Goal: Task Accomplishment & Management: Manage account settings

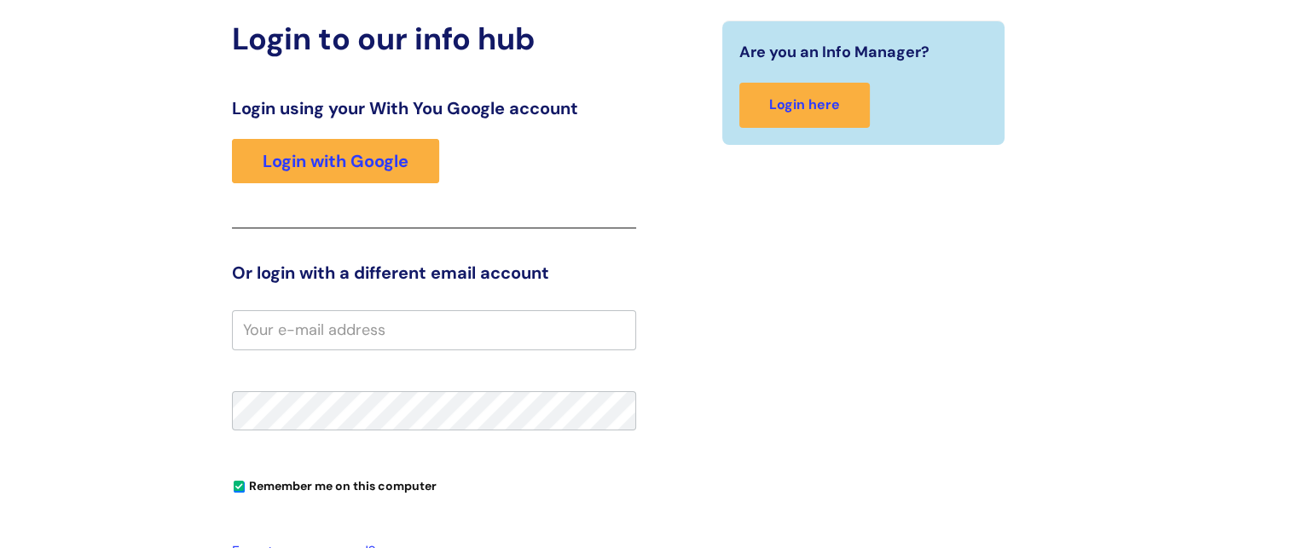
scroll to position [169, 0]
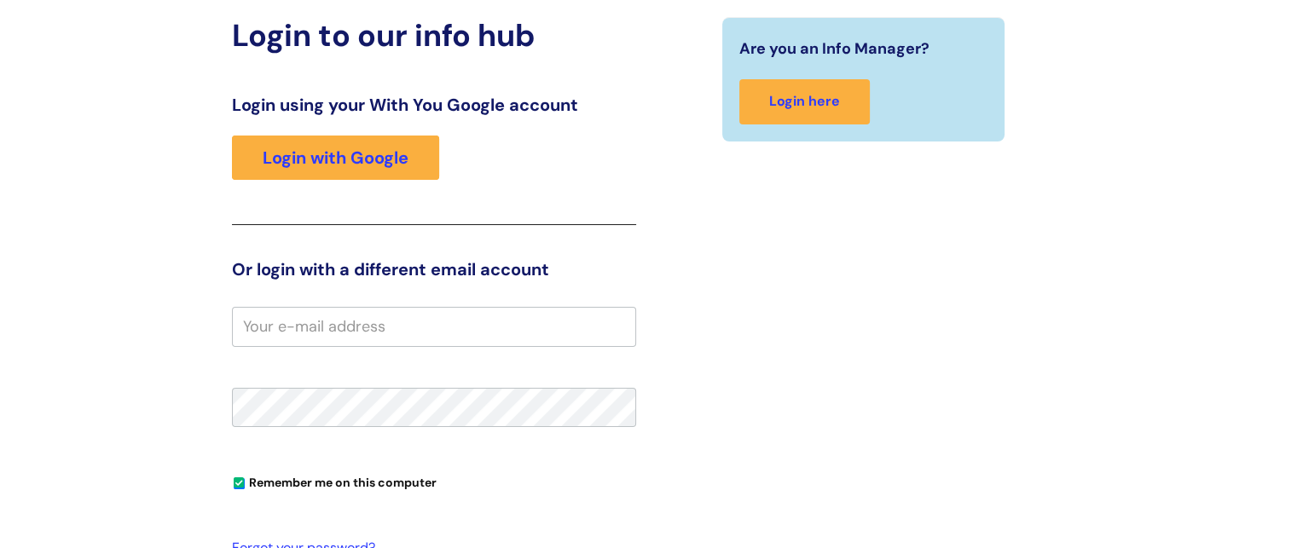
click at [372, 335] on input "email" at bounding box center [434, 326] width 404 height 39
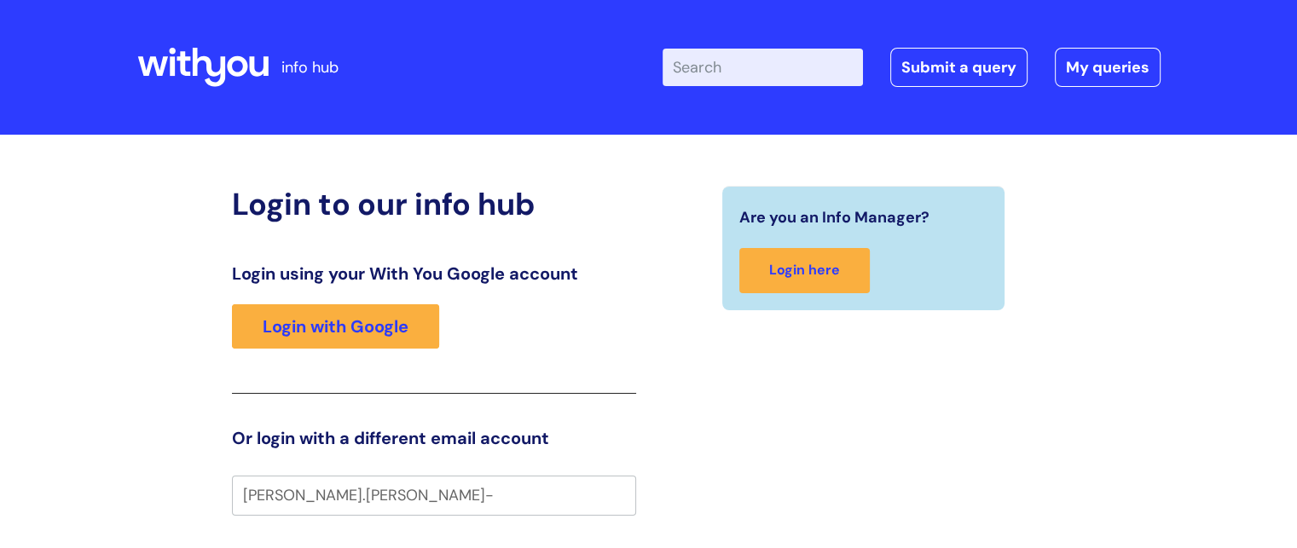
scroll to position [142, 0]
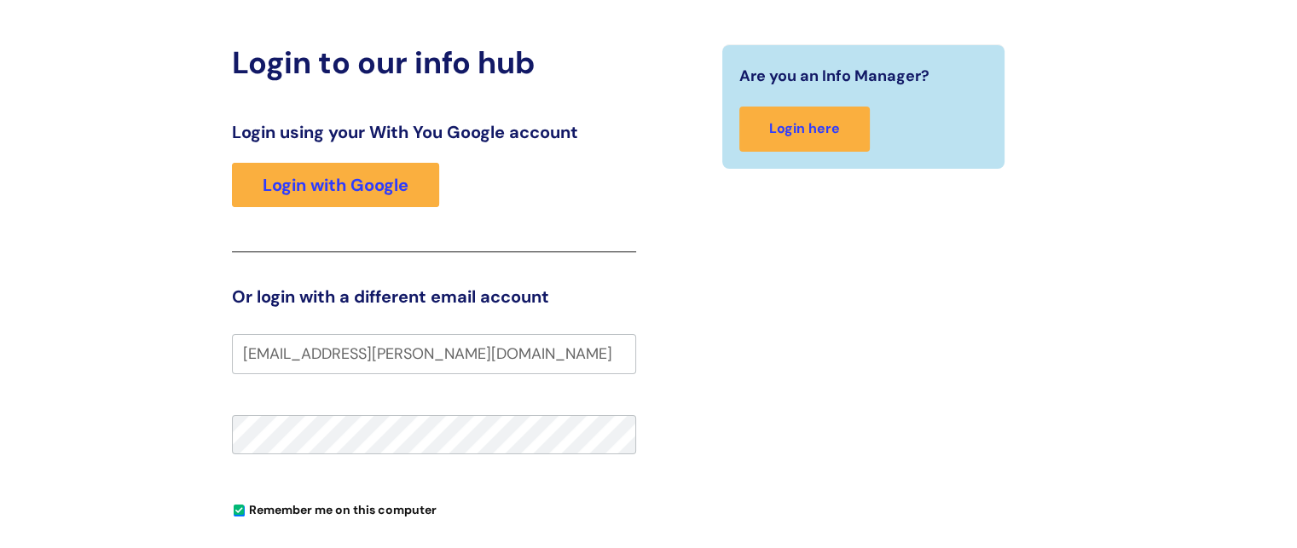
type input "abdul.rahim-jalgaonkar@wearewithyou.org.uk"
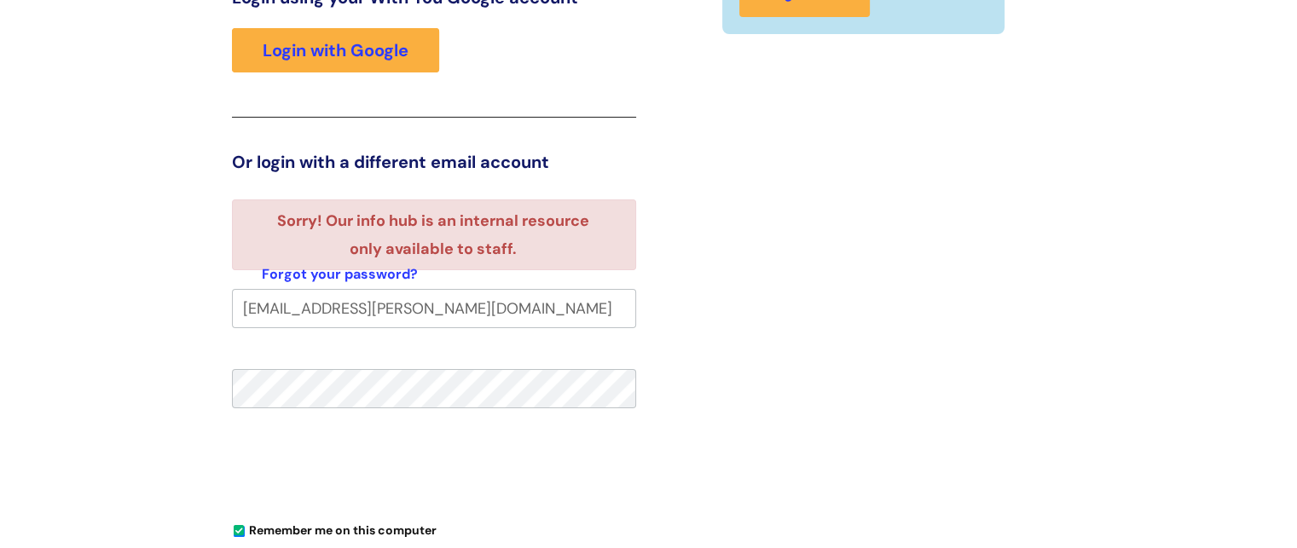
scroll to position [275, 0]
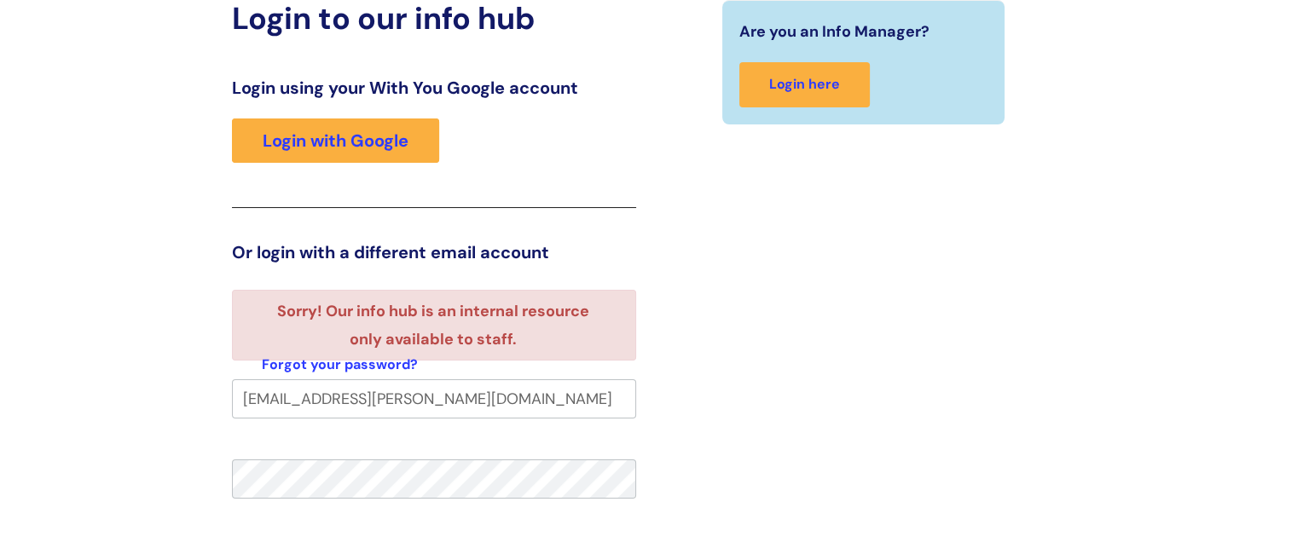
click at [505, 309] on li "Sorry! Our info hub is an internal resource only available to staff." at bounding box center [434, 325] width 344 height 55
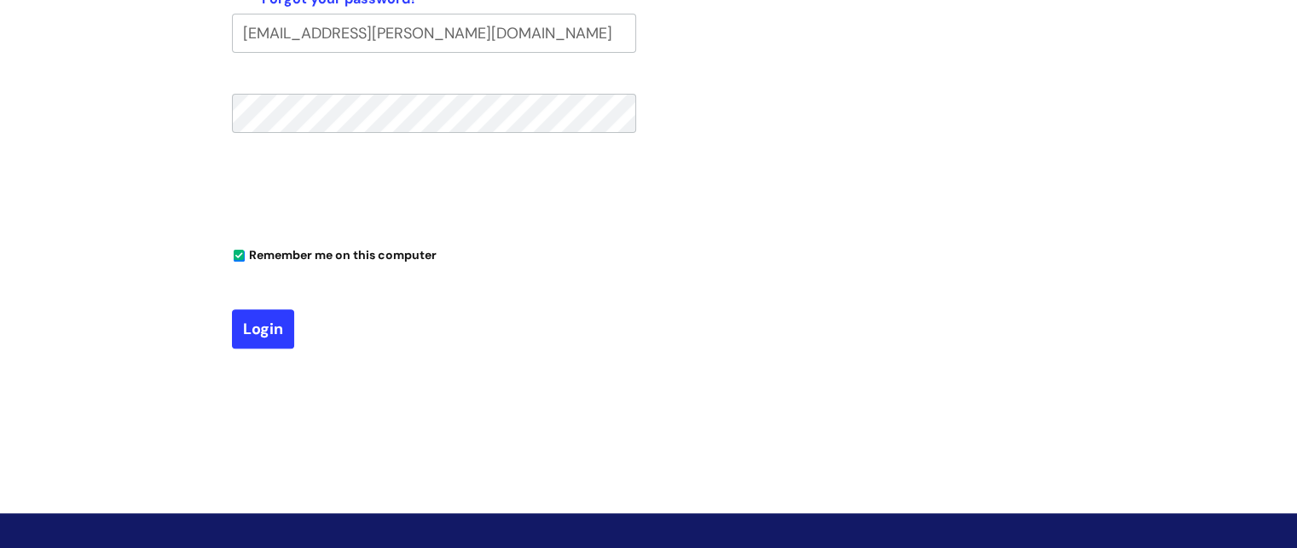
scroll to position [563, 0]
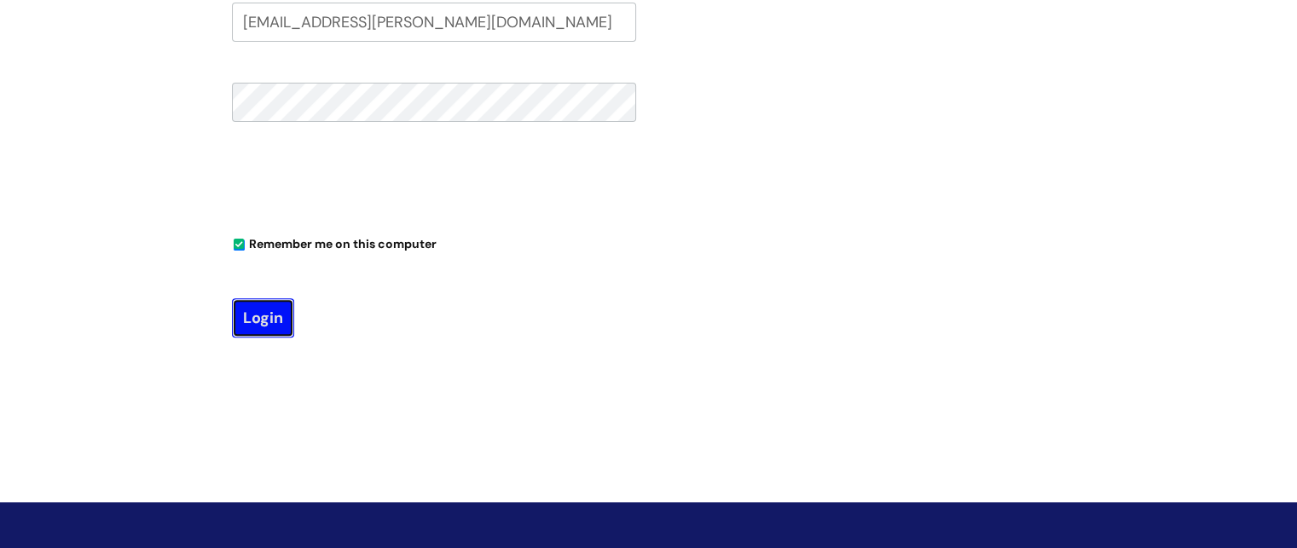
click at [266, 315] on button "Login" at bounding box center [263, 317] width 62 height 39
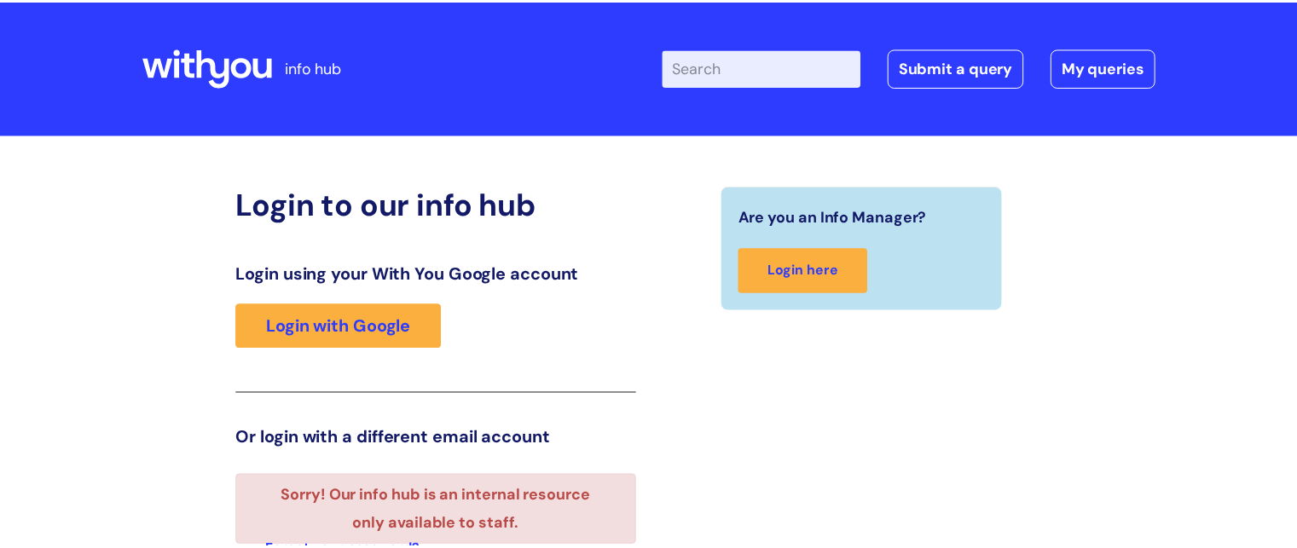
scroll to position [310, 0]
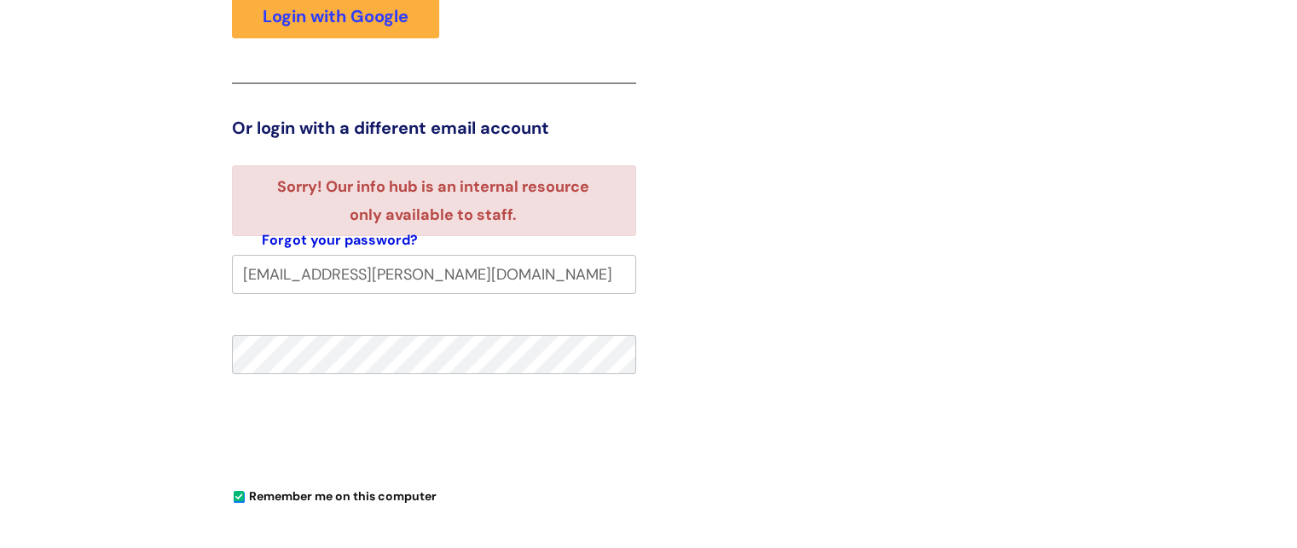
click at [373, 237] on link "Forgot your password?" at bounding box center [340, 240] width 156 height 25
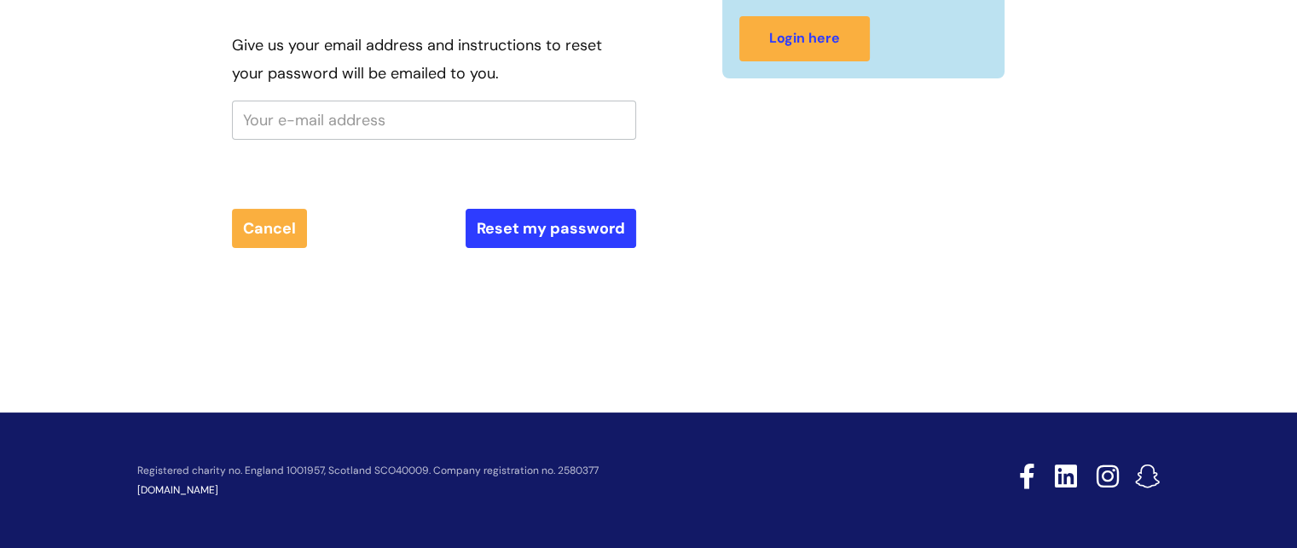
click at [379, 108] on input "text" at bounding box center [434, 120] width 404 height 39
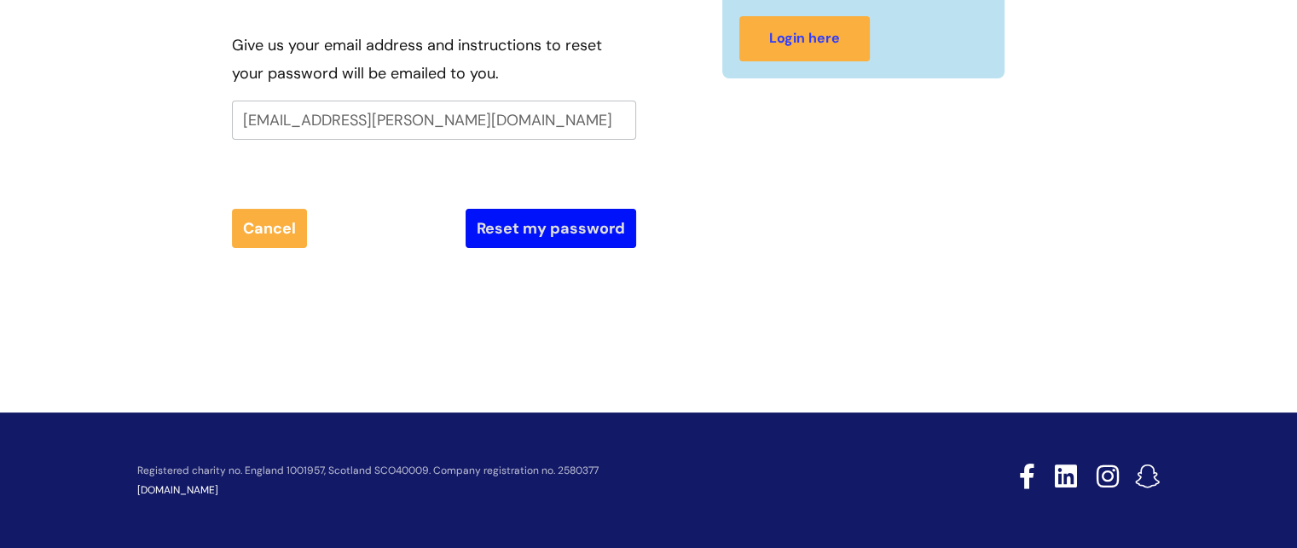
type input "abdul.rahim-jalgaonkar@wearewithyou.org.uk"
click at [512, 221] on button "Reset my password" at bounding box center [550, 228] width 171 height 39
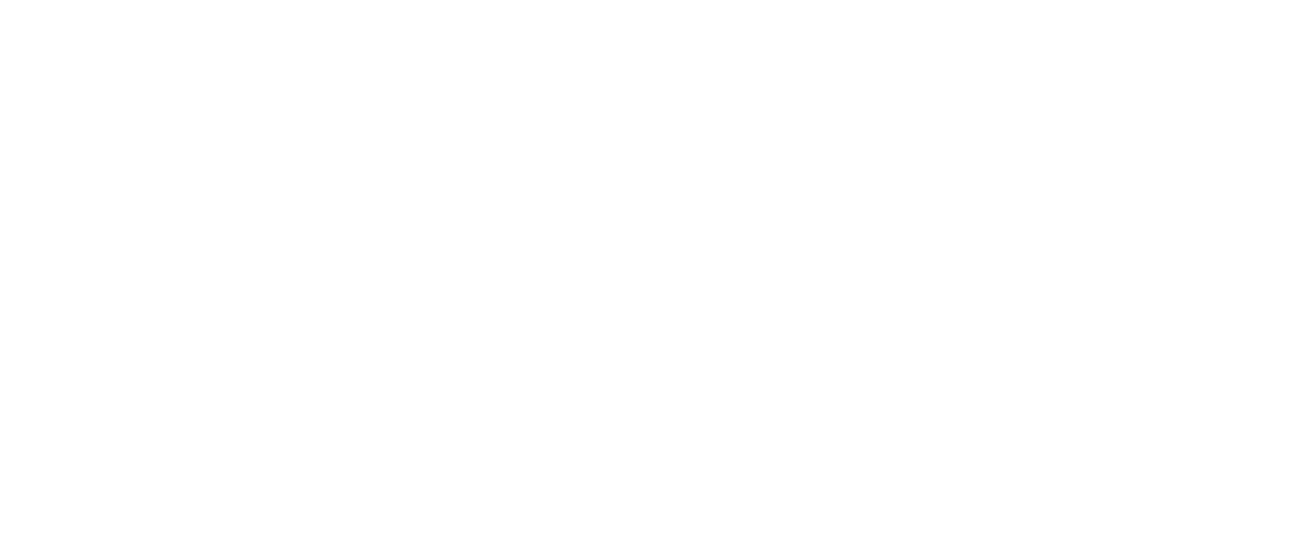
scroll to position [9, 0]
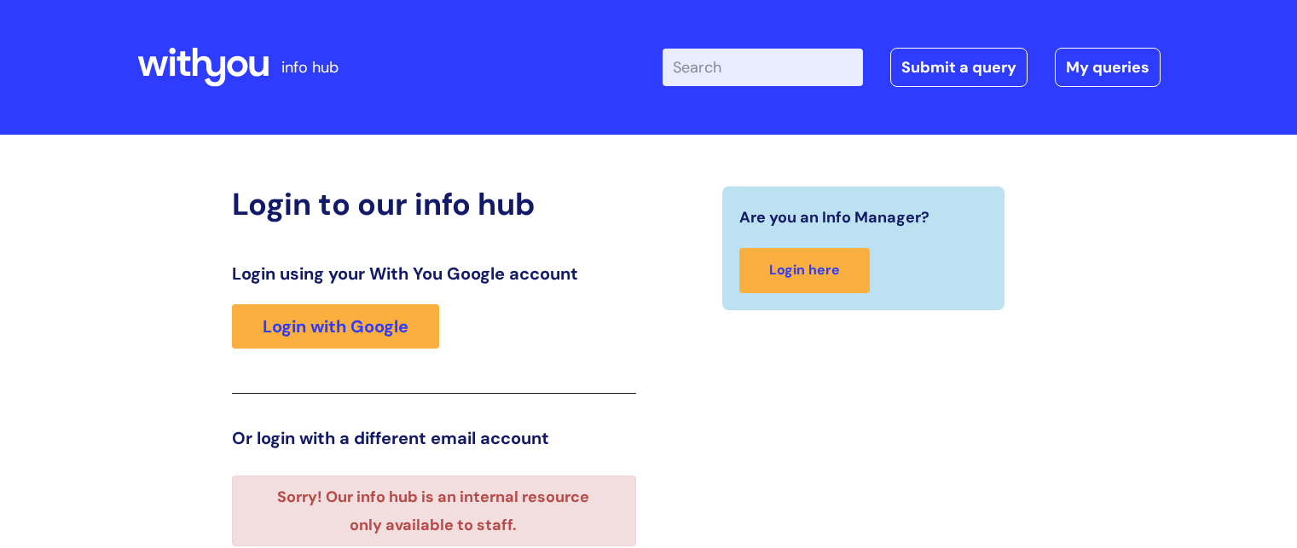
scroll to position [310, 0]
